Goal: Obtain resource: Download file/media

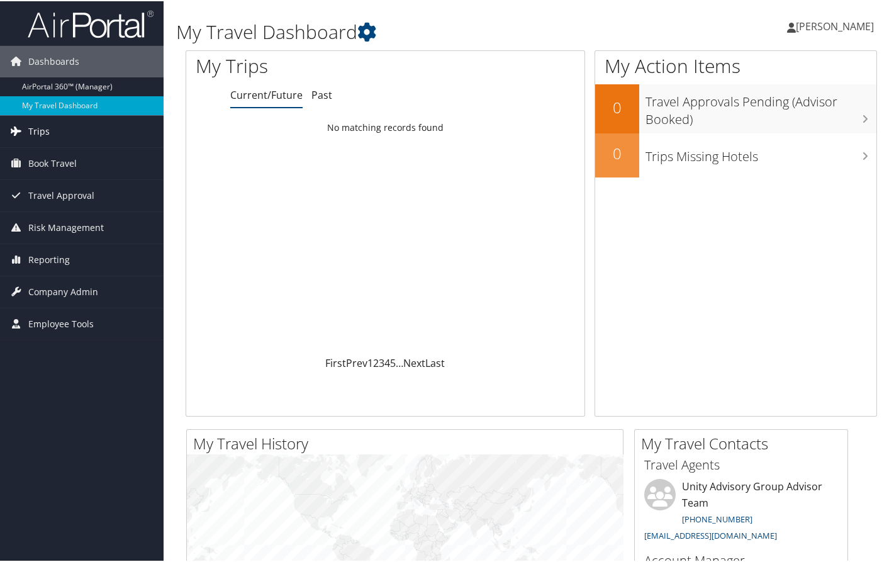
click at [42, 128] on span "Trips" at bounding box center [38, 129] width 21 height 31
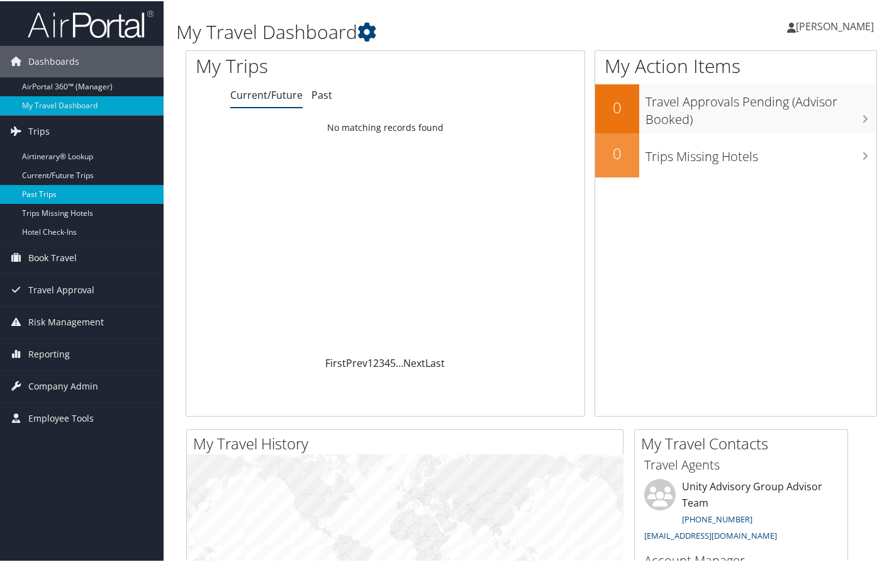
click at [38, 192] on link "Past Trips" at bounding box center [82, 193] width 164 height 19
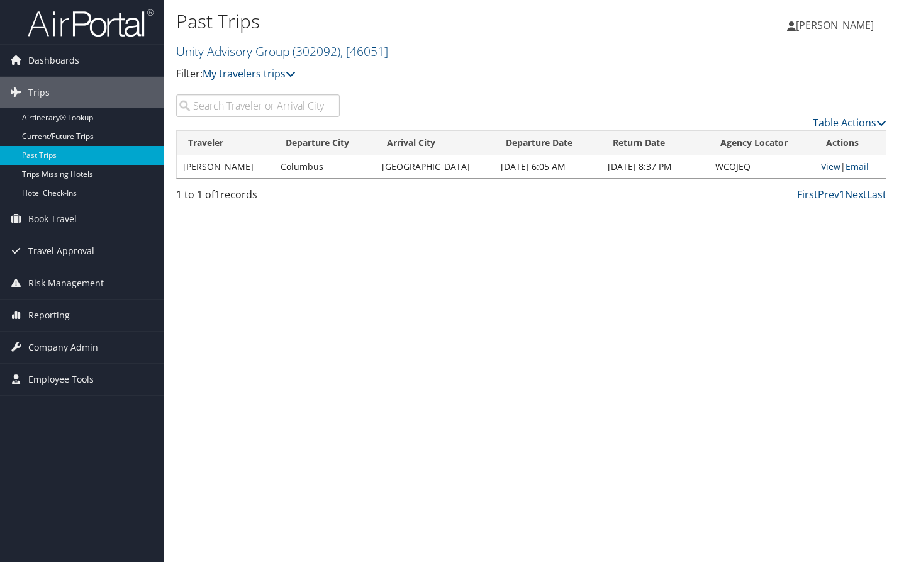
click at [826, 168] on link "View" at bounding box center [830, 166] width 19 height 12
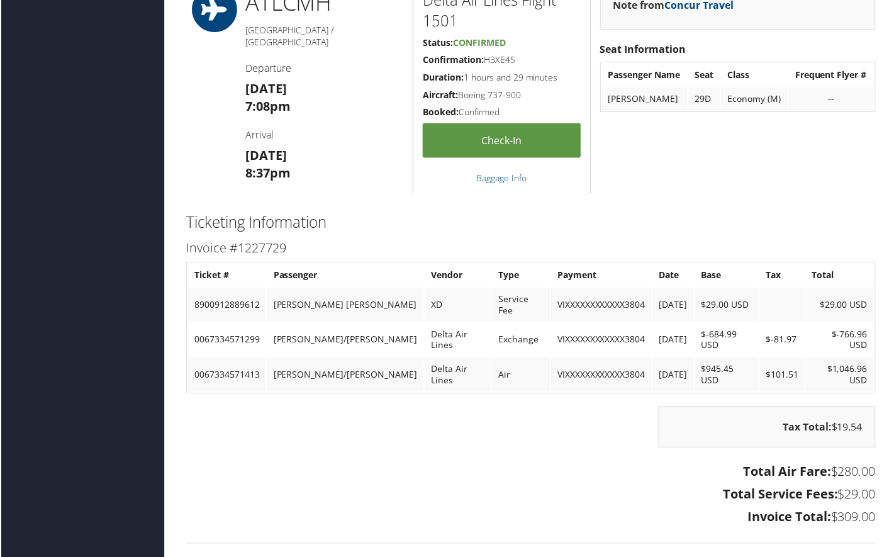
scroll to position [876, 0]
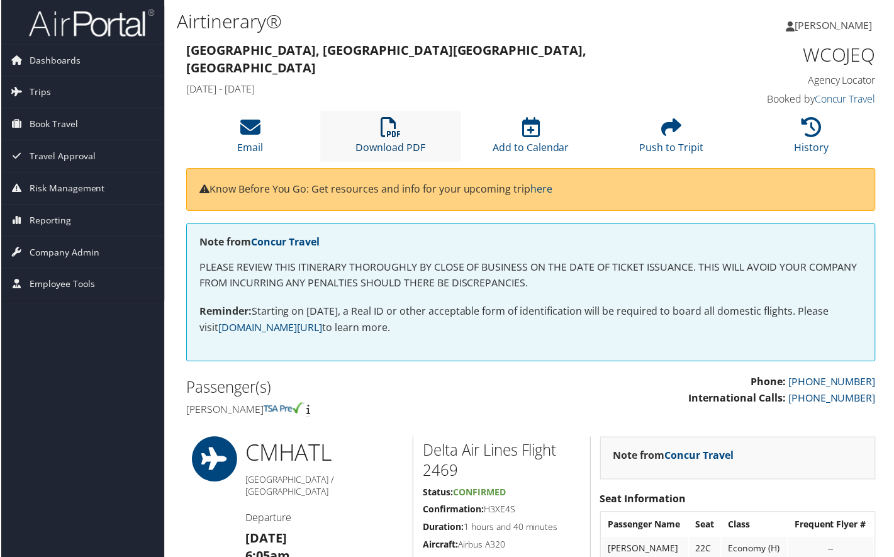
click at [387, 129] on icon at bounding box center [391, 128] width 20 height 20
